Goal: Use online tool/utility: Utilize a website feature to perform a specific function

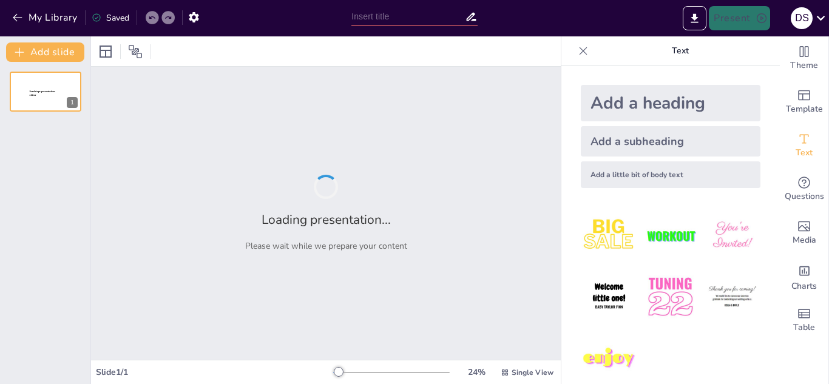
type input "Imported Fundamentos de la Comunicación Oral y Expresión.pptx"
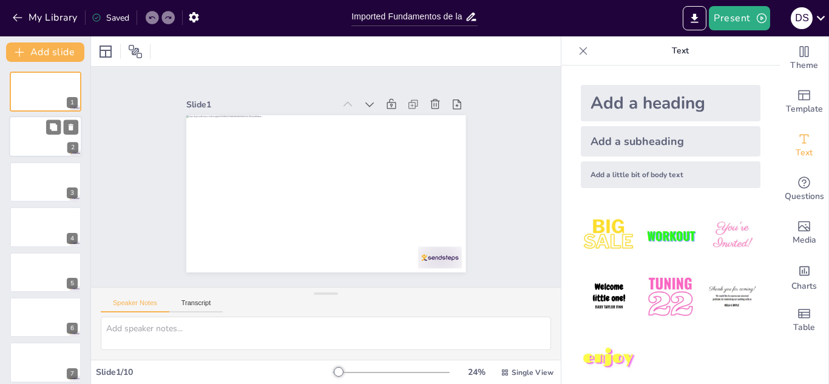
click at [46, 142] on div at bounding box center [45, 137] width 73 height 41
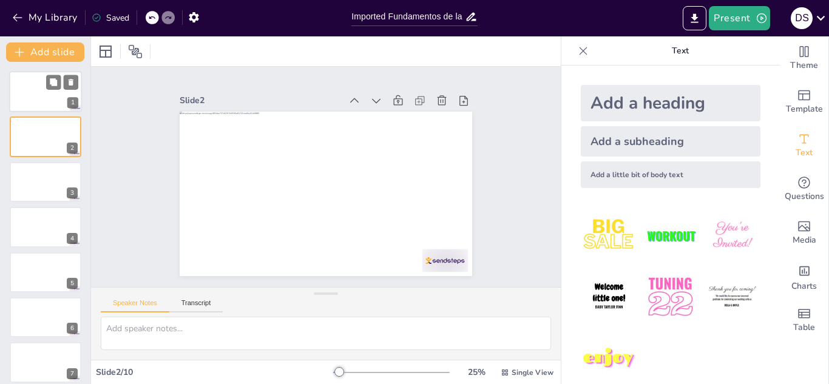
click at [41, 101] on div at bounding box center [45, 91] width 73 height 41
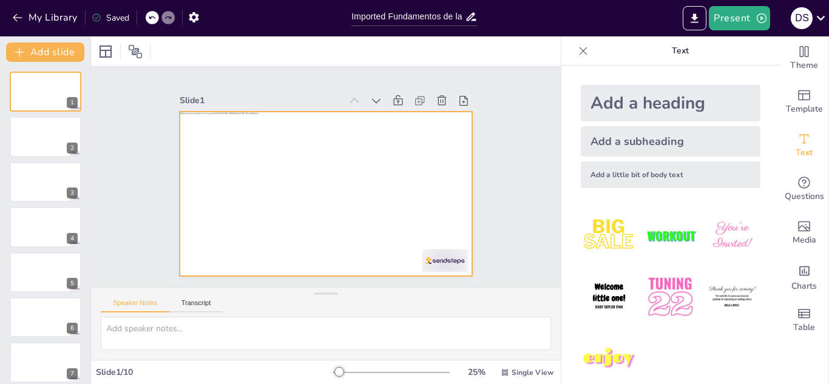
click at [280, 158] on div at bounding box center [312, 166] width 305 height 333
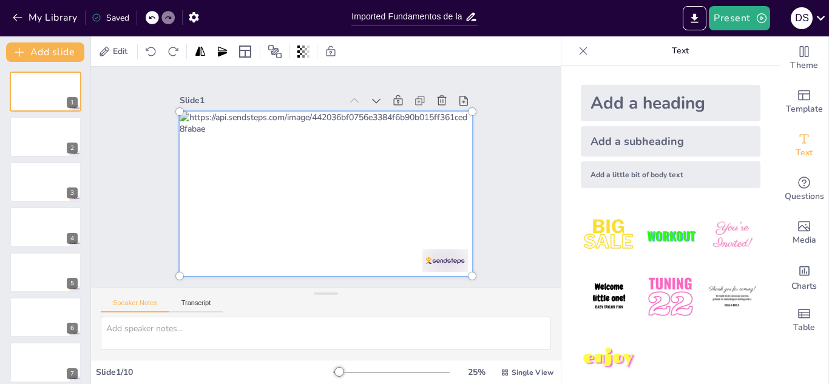
click at [280, 158] on div at bounding box center [319, 192] width 353 height 288
click at [280, 158] on div at bounding box center [339, 167] width 325 height 354
click at [280, 158] on div at bounding box center [311, 169] width 308 height 356
drag, startPoint x: 310, startPoint y: 151, endPoint x: 356, endPoint y: 202, distance: 68.8
click at [356, 202] on div at bounding box center [316, 190] width 354 height 325
